Goal: Check status: Check status

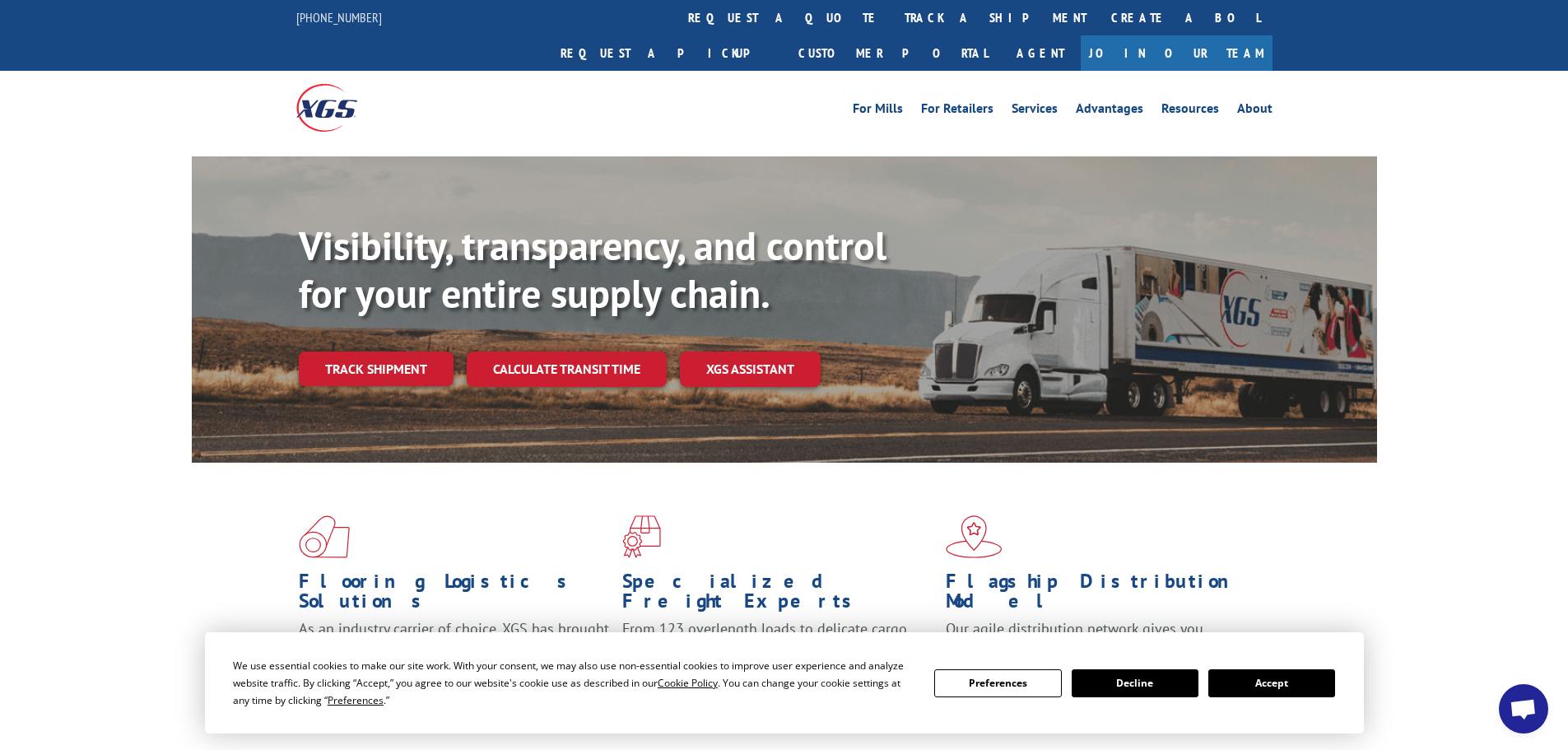
click at [1253, 685] on button "Accept" at bounding box center [1272, 683] width 127 height 28
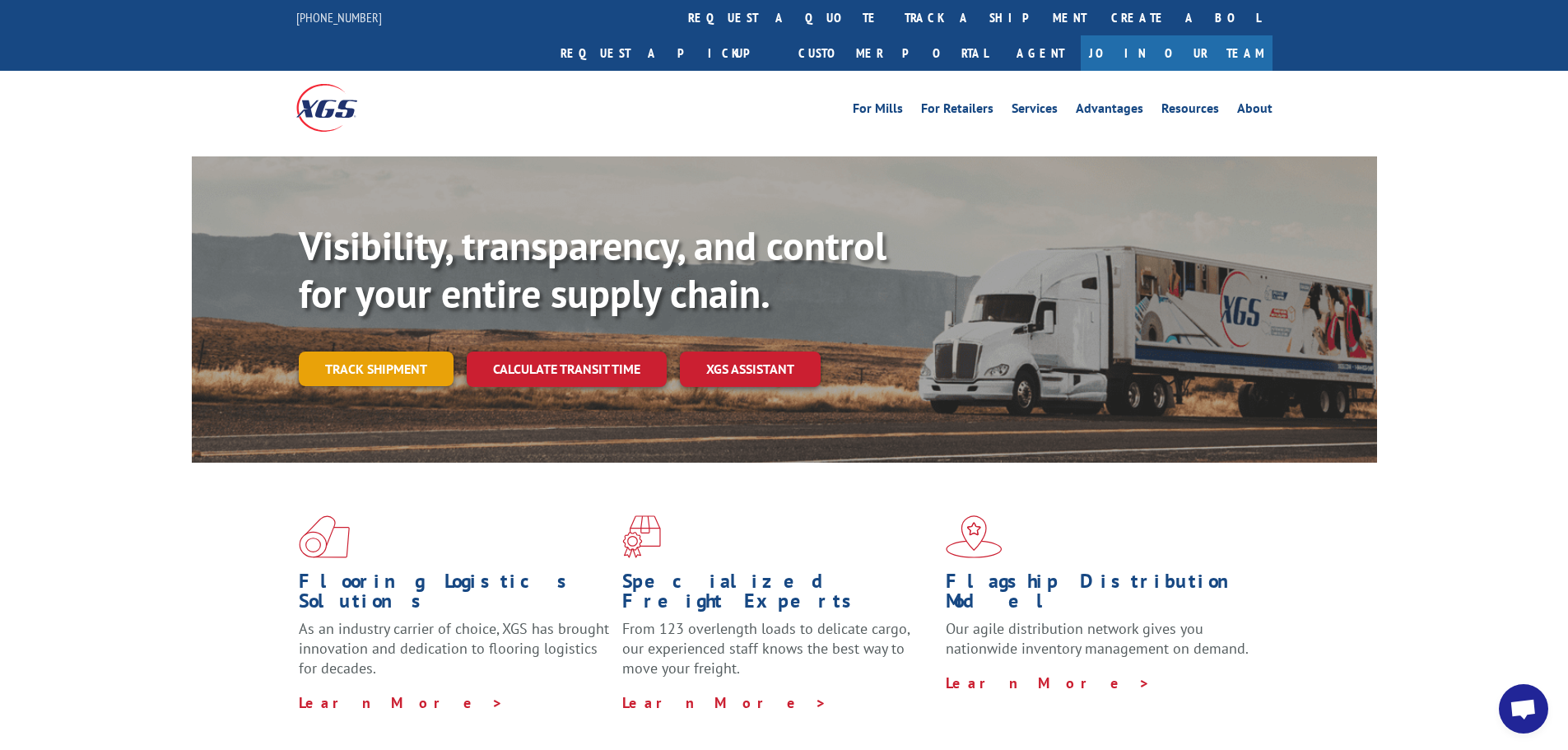
click at [379, 352] on link "Track shipment" at bounding box center [376, 369] width 155 height 35
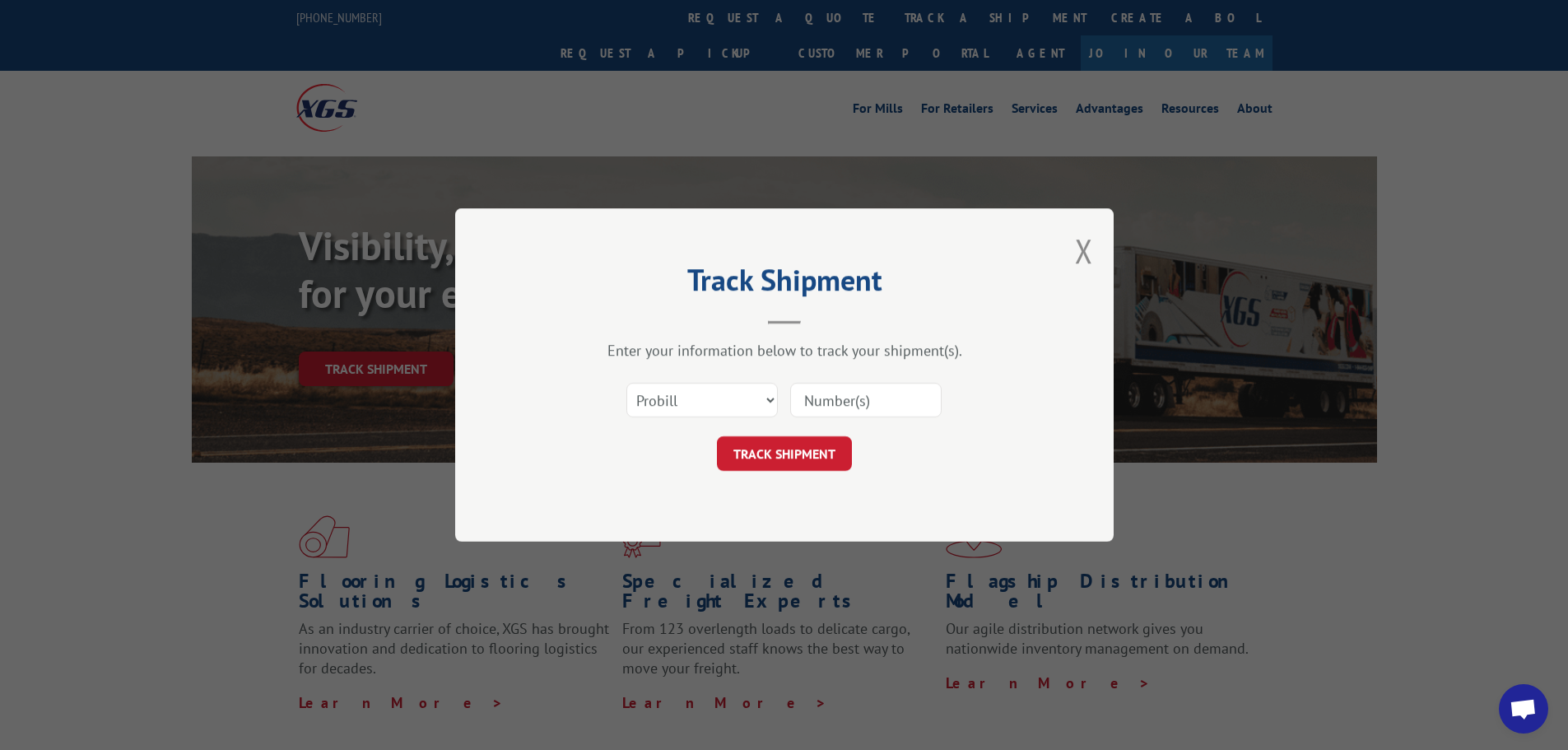
click at [853, 407] on input at bounding box center [865, 400] width 151 height 35
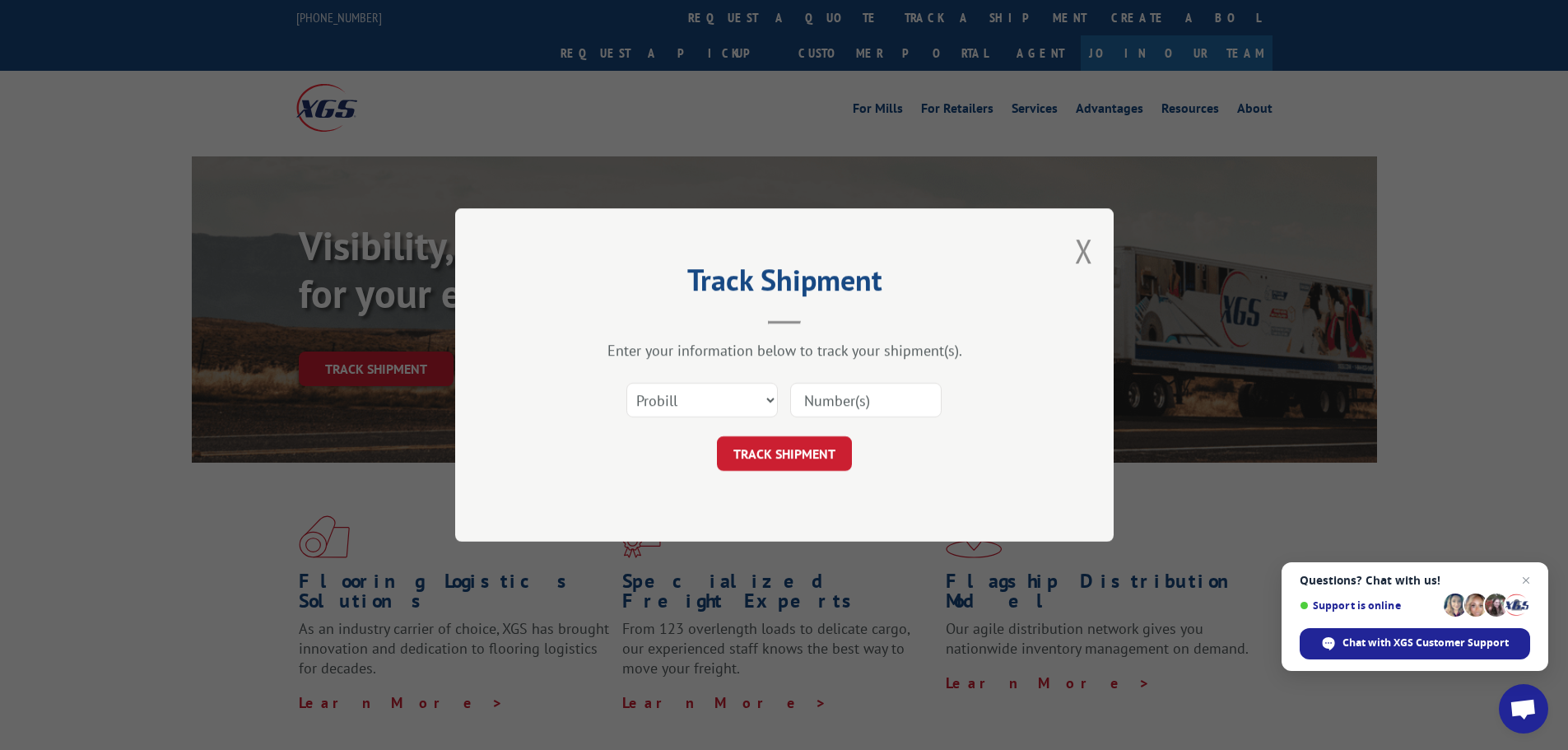
click at [828, 399] on input at bounding box center [865, 400] width 151 height 35
paste input "17229502"
type input "17229502"
click at [782, 453] on button "TRACK SHIPMENT" at bounding box center [784, 453] width 135 height 35
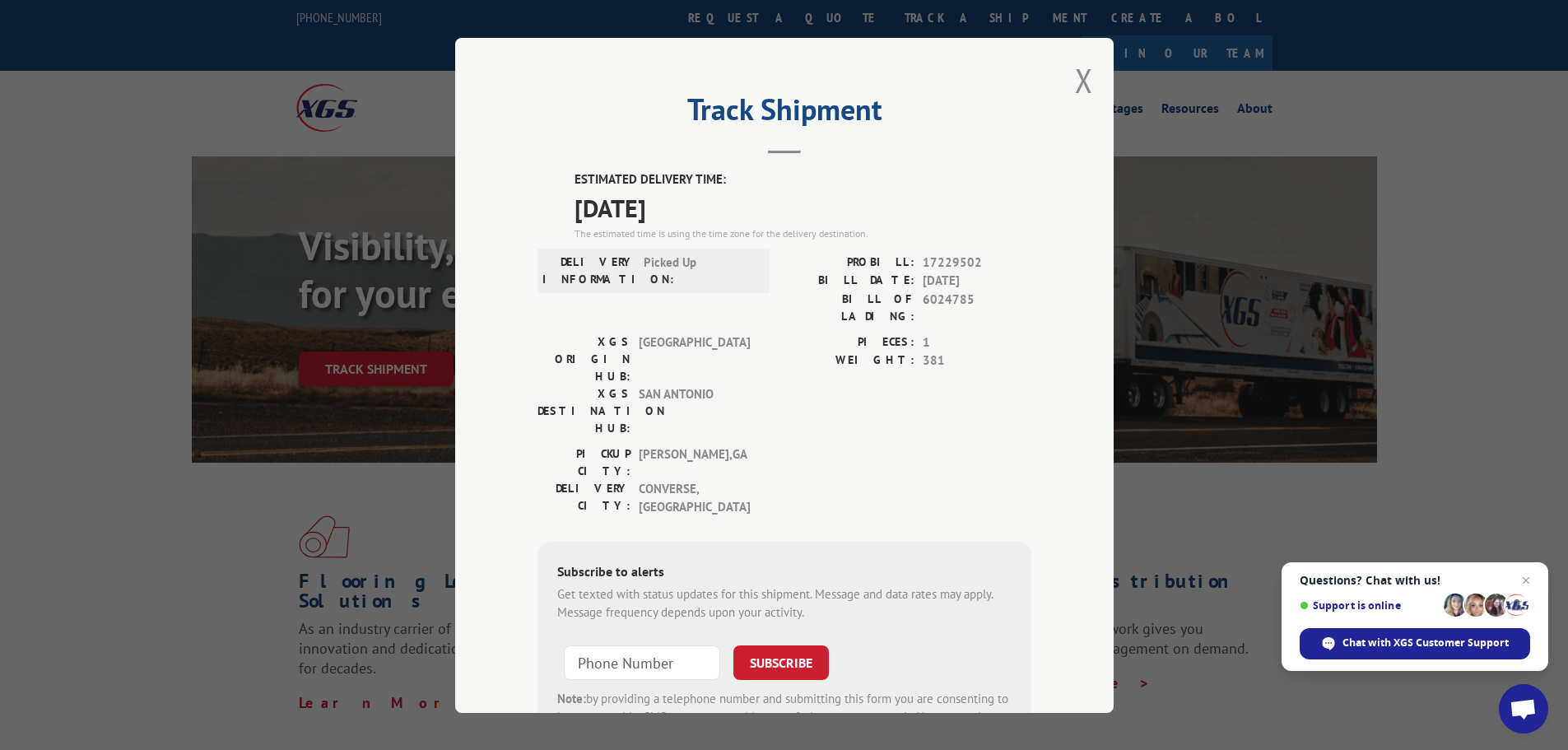
click at [1060, 84] on div "Track Shipment ESTIMATED DELIVERY TIME: [DATE] The estimated time is using the …" at bounding box center [784, 375] width 659 height 675
